Goal: Find specific page/section: Find specific page/section

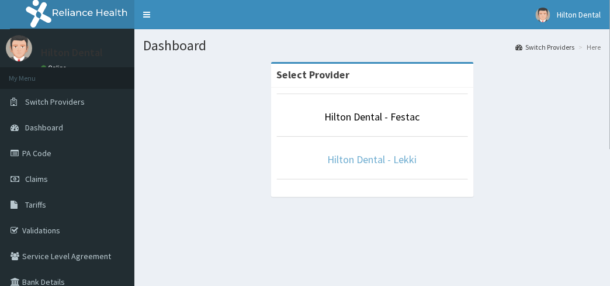
click at [377, 158] on link "Hilton Dental - Lekki" at bounding box center [372, 158] width 89 height 13
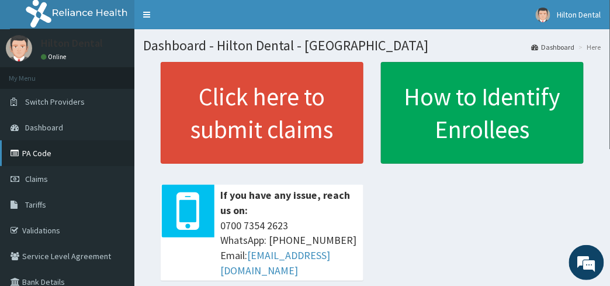
click at [58, 158] on link "PA Code" at bounding box center [67, 153] width 134 height 26
click at [64, 150] on link "PA Code" at bounding box center [67, 153] width 134 height 26
